Goal: Task Accomplishment & Management: Manage account settings

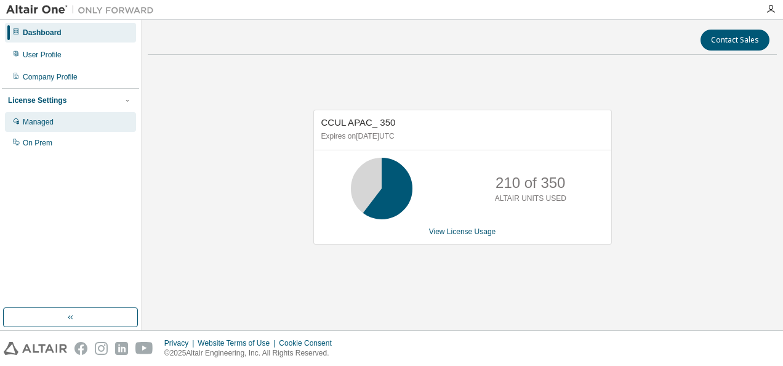
click at [39, 124] on div "Managed" at bounding box center [38, 122] width 31 height 10
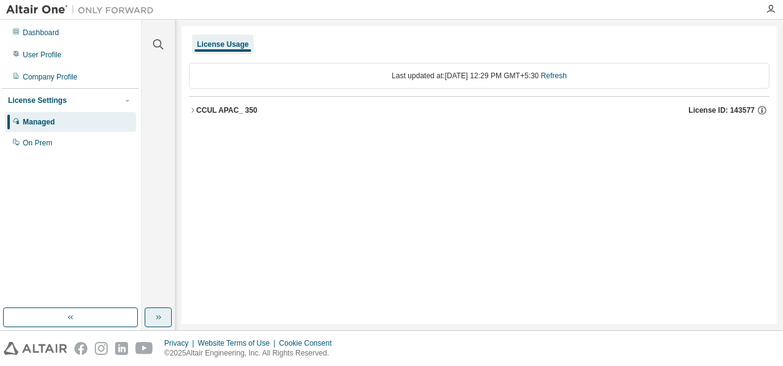
click at [158, 309] on button "button" at bounding box center [158, 317] width 27 height 20
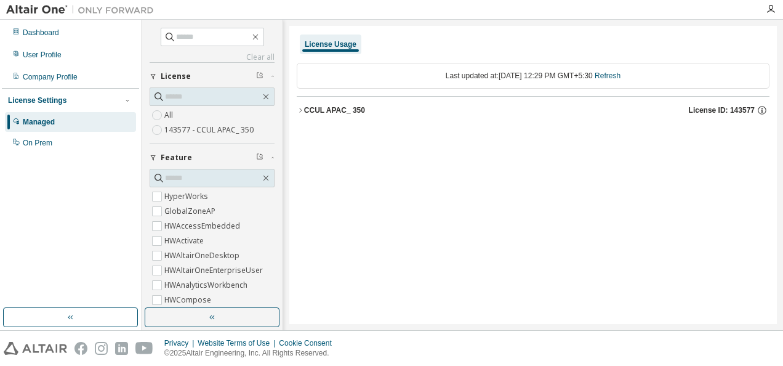
click at [216, 129] on label "143577 - CCUL APAC_ 350" at bounding box center [210, 130] width 92 height 15
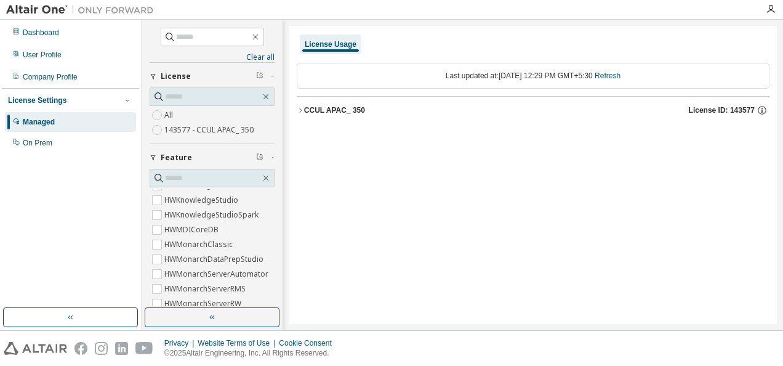
scroll to position [308, 0]
click at [45, 35] on div "Dashboard" at bounding box center [41, 33] width 36 height 10
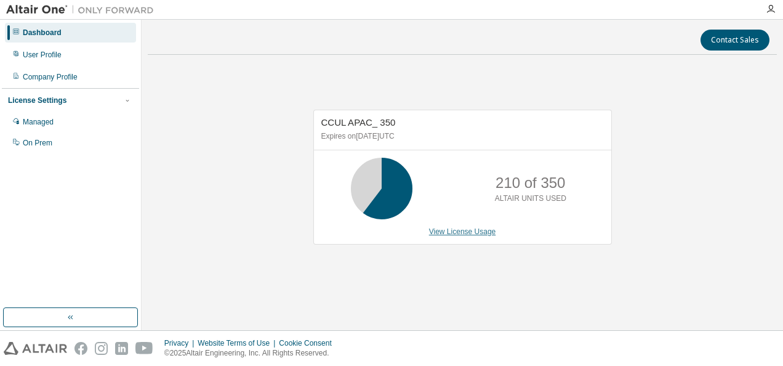
click at [454, 233] on link "View License Usage" at bounding box center [462, 231] width 67 height 9
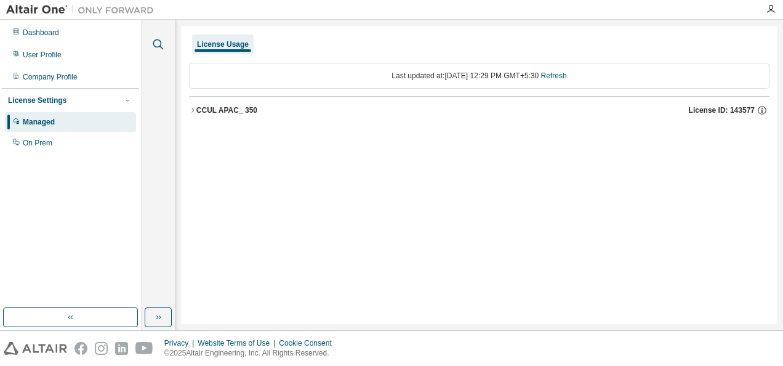
click at [161, 47] on icon "button" at bounding box center [158, 44] width 10 height 10
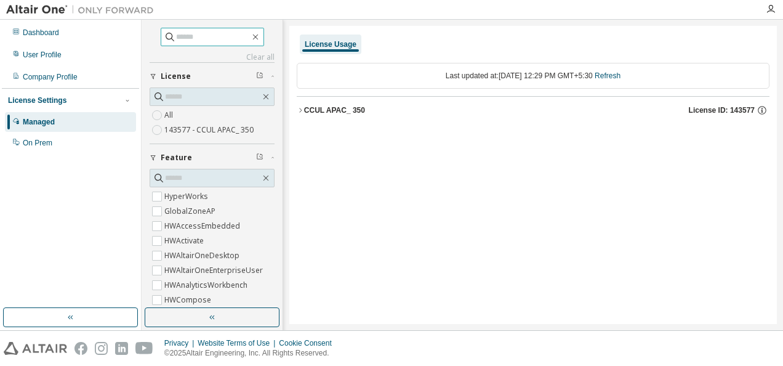
click at [177, 37] on input "text" at bounding box center [213, 37] width 74 height 12
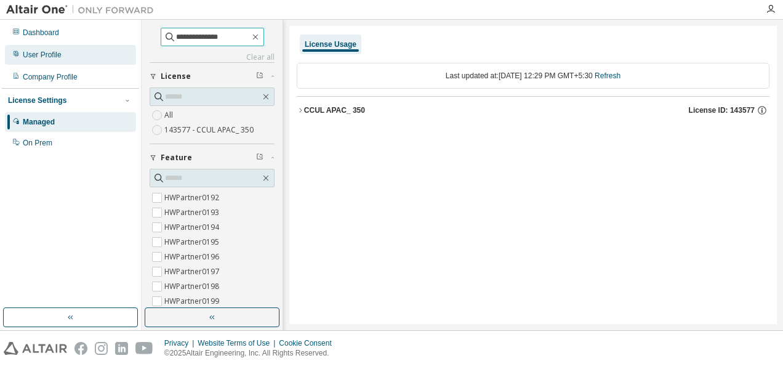
scroll to position [790, 0]
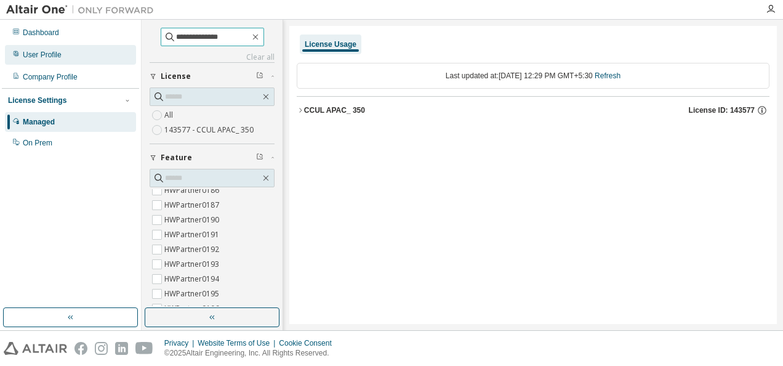
type input "**********"
click at [49, 63] on div "User Profile" at bounding box center [70, 55] width 131 height 20
click at [42, 50] on div "User Profile" at bounding box center [42, 55] width 39 height 10
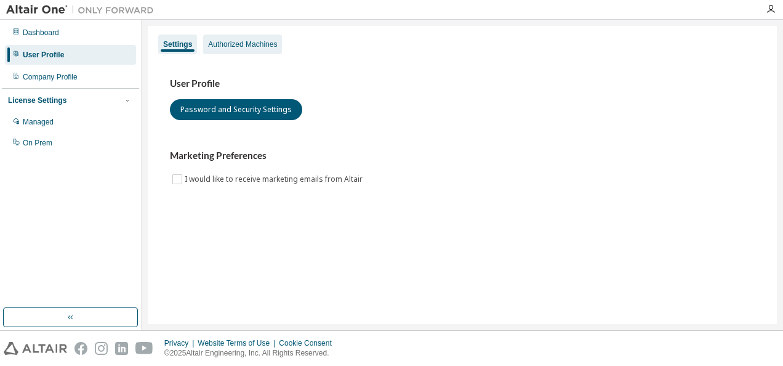
click at [235, 52] on div "Authorized Machines" at bounding box center [242, 44] width 79 height 20
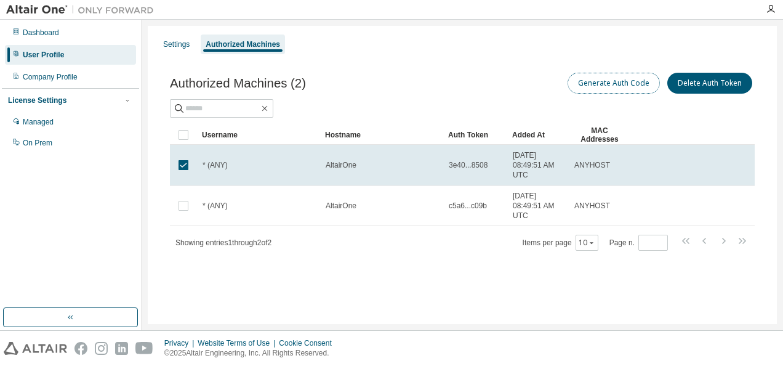
click at [621, 85] on button "Generate Auth Code" at bounding box center [614, 83] width 92 height 21
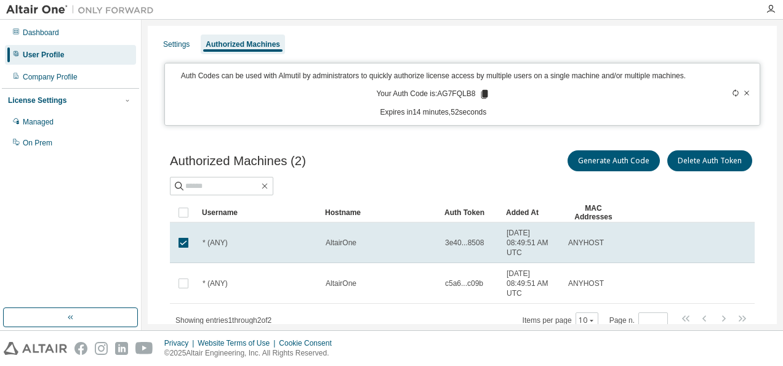
click at [482, 95] on icon at bounding box center [485, 94] width 7 height 9
click at [457, 55] on div "Settings Authorized Machines Auth Codes can be used with Almutil by administrat…" at bounding box center [462, 197] width 629 height 342
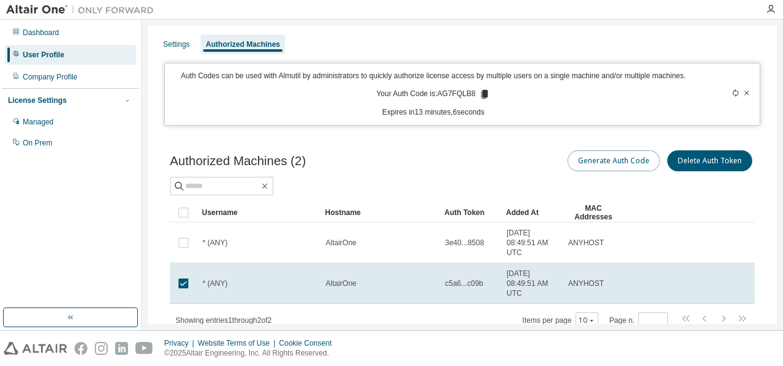
click at [612, 168] on button "Generate Auth Code" at bounding box center [614, 160] width 92 height 21
click at [743, 94] on icon at bounding box center [746, 92] width 7 height 7
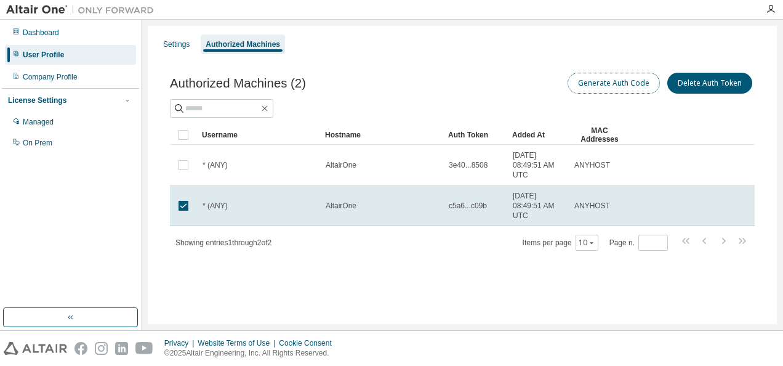
click at [605, 90] on button "Generate Auth Code" at bounding box center [614, 83] width 92 height 21
